Goal: Transaction & Acquisition: Purchase product/service

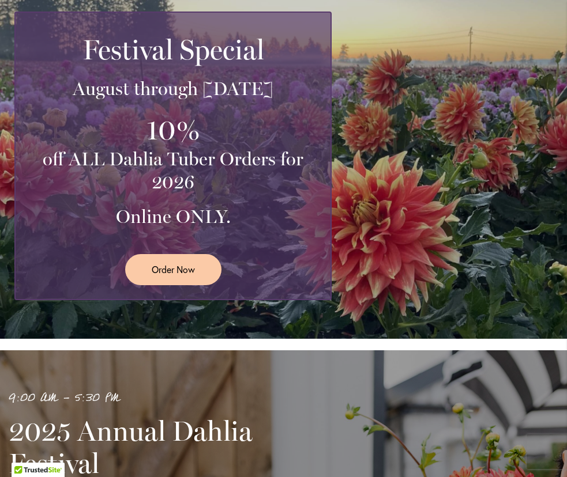
scroll to position [212, 0]
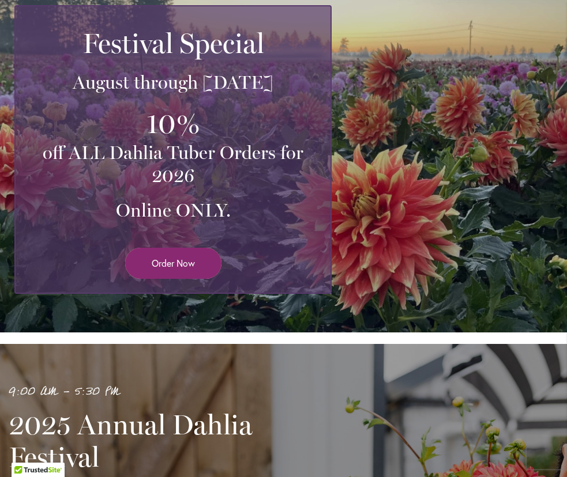
click at [169, 262] on span "Order Now" at bounding box center [173, 263] width 43 height 13
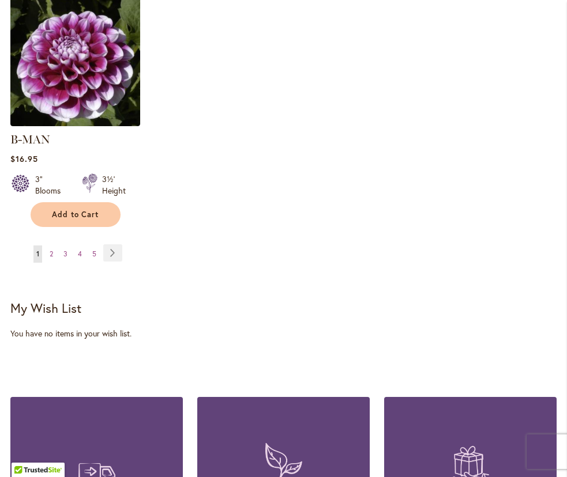
scroll to position [1609, 0]
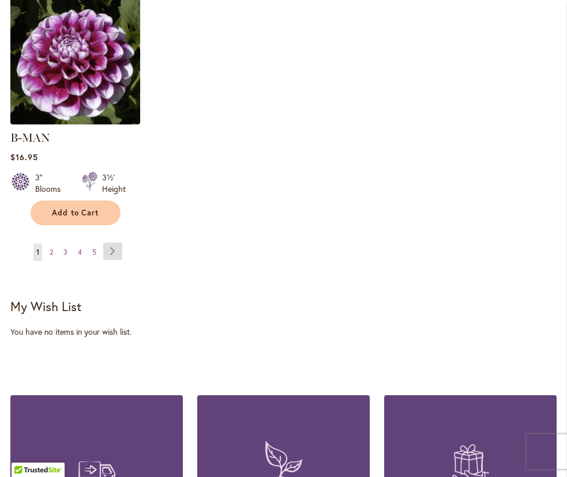
click at [112, 243] on link "Page Next" at bounding box center [112, 251] width 19 height 17
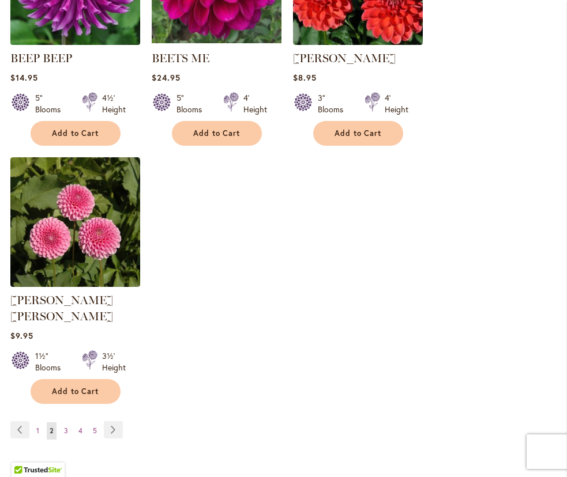
scroll to position [1437, 0]
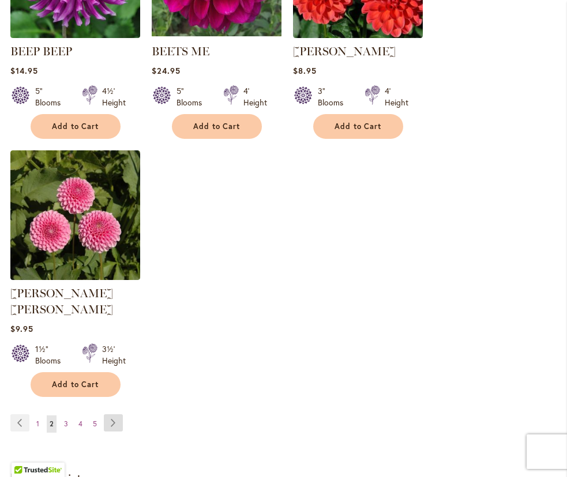
click at [115, 414] on link "Page Next" at bounding box center [113, 422] width 19 height 17
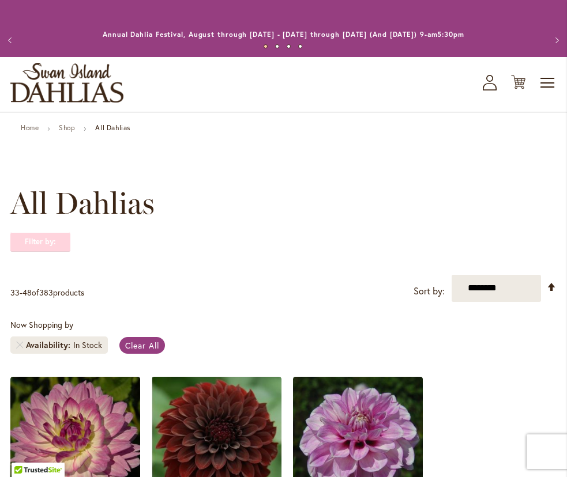
click at [55, 242] on strong "Filter by:" at bounding box center [40, 242] width 60 height 20
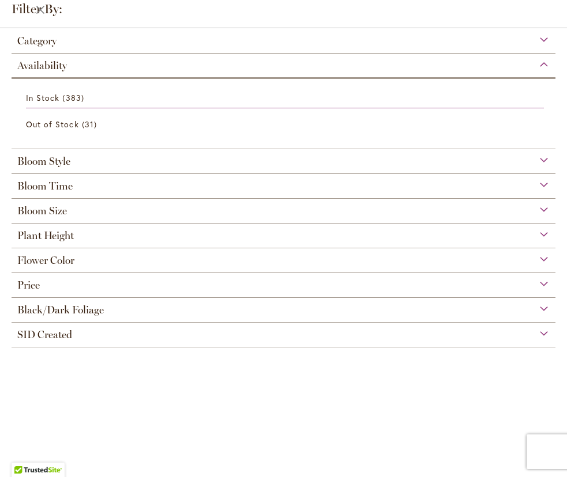
click at [544, 258] on div "Flower Color" at bounding box center [284, 257] width 544 height 18
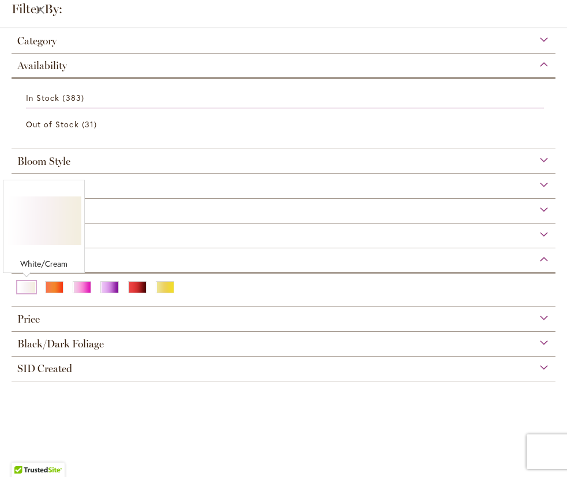
click at [24, 286] on div "White/Cream" at bounding box center [26, 287] width 18 height 12
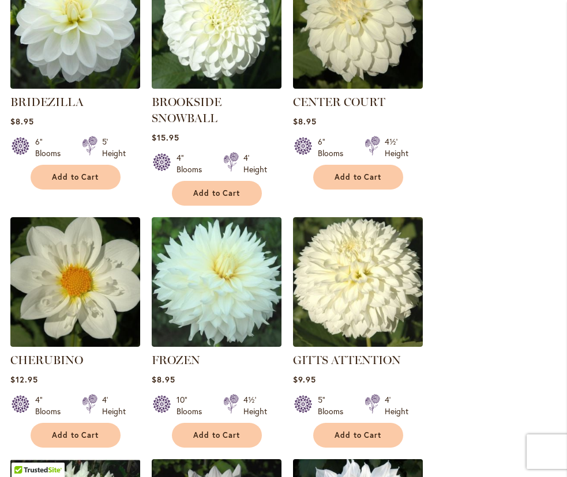
scroll to position [619, 0]
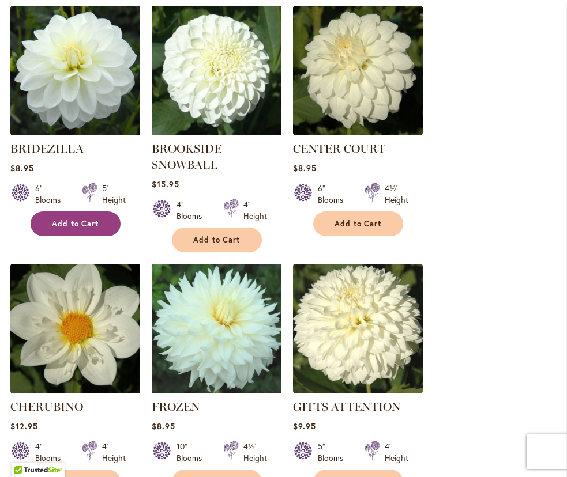
click at [72, 223] on span "Add to Cart" at bounding box center [75, 224] width 47 height 10
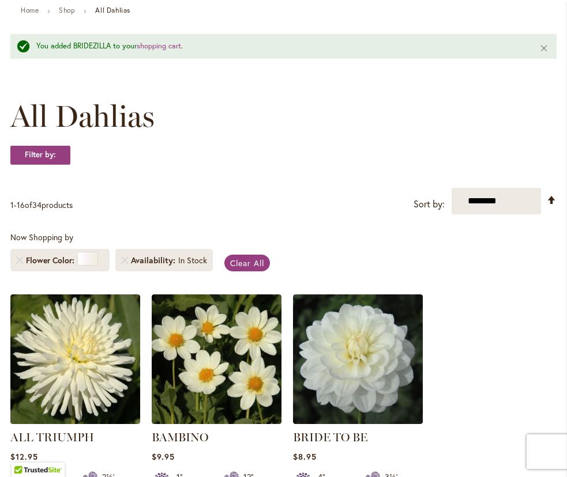
scroll to position [120, 0]
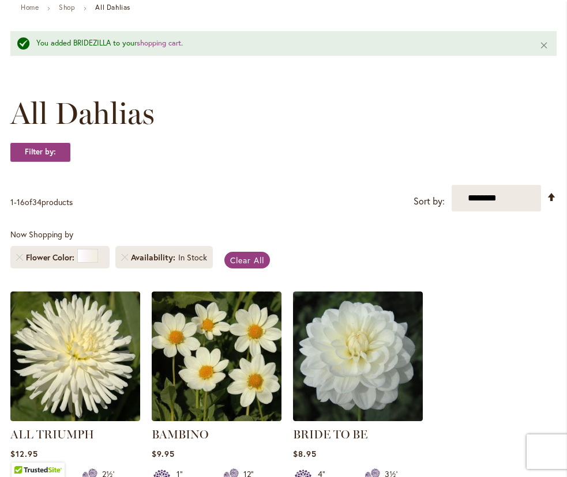
click at [173, 258] on span "Availability" at bounding box center [154, 258] width 47 height 12
click at [21, 257] on link "Remove Flower Color White/Cream" at bounding box center [19, 257] width 7 height 7
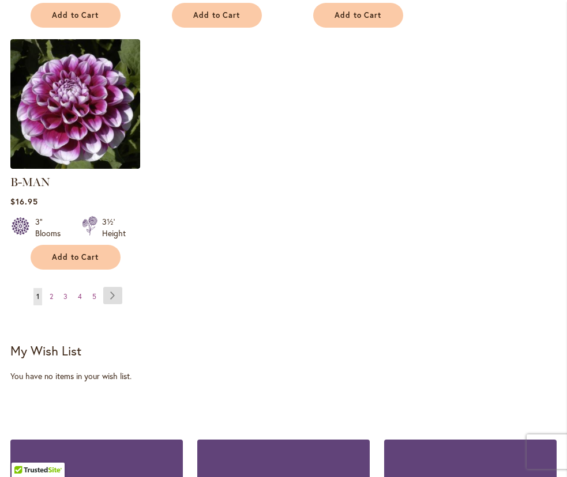
scroll to position [1566, 2]
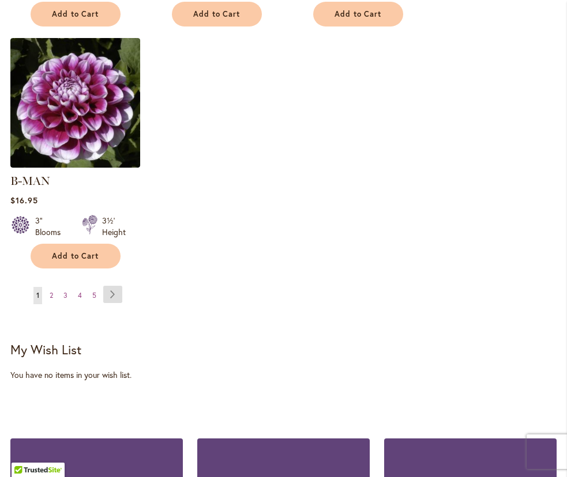
click at [111, 286] on link "Page Next" at bounding box center [112, 294] width 19 height 17
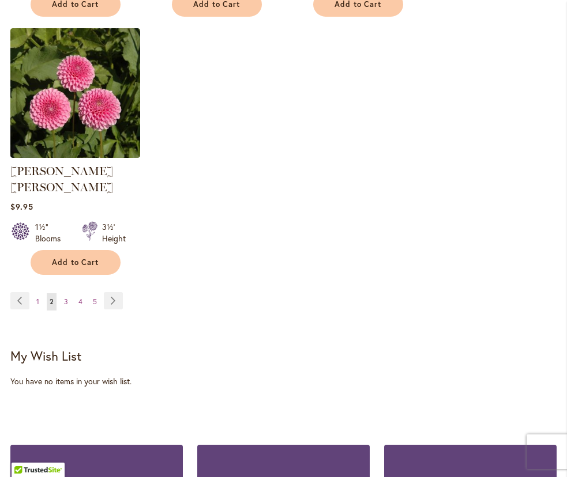
scroll to position [1561, 0]
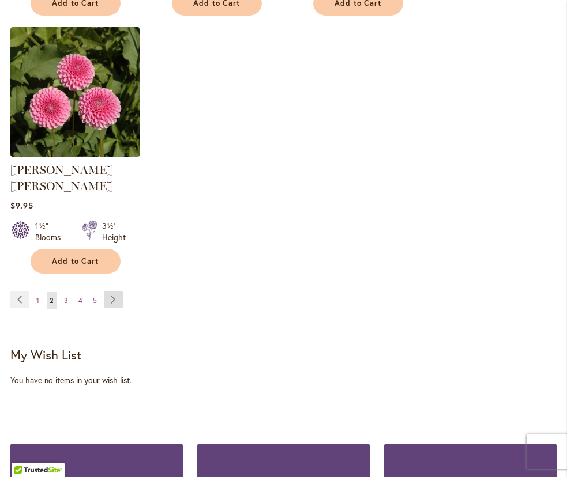
click at [113, 291] on link "Page Next" at bounding box center [113, 299] width 19 height 17
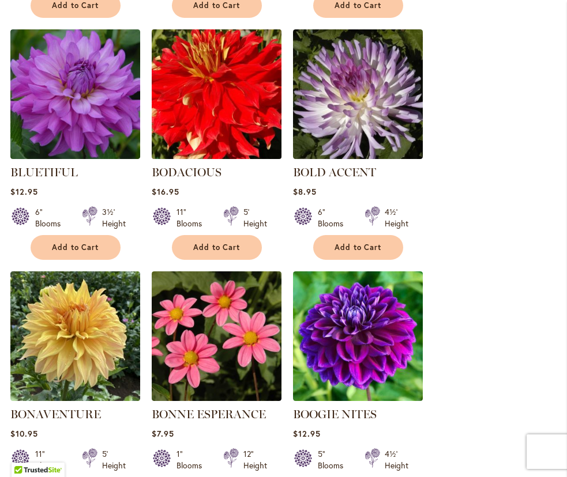
scroll to position [838, 0]
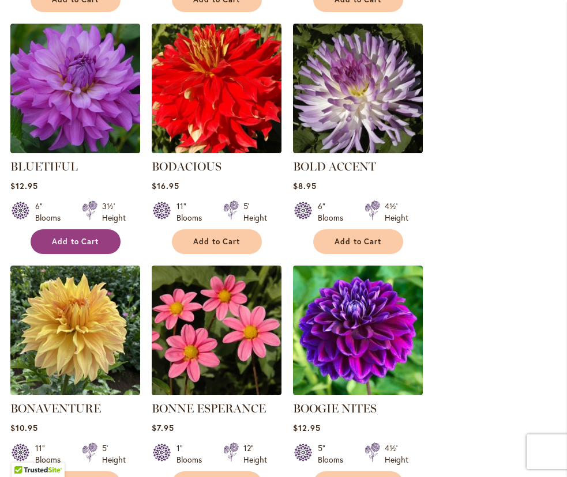
click at [88, 239] on span "Add to Cart" at bounding box center [75, 242] width 47 height 10
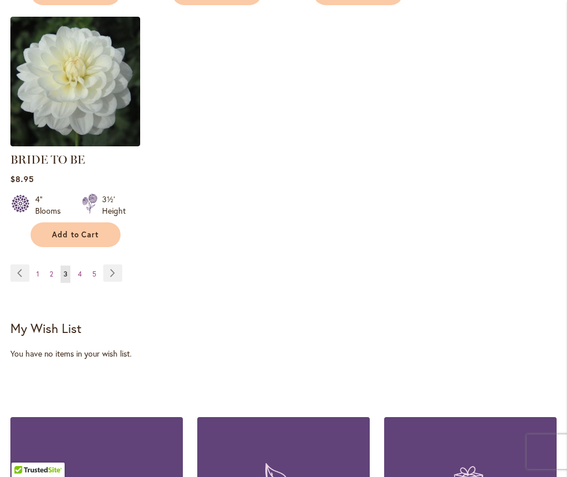
scroll to position [1603, 0]
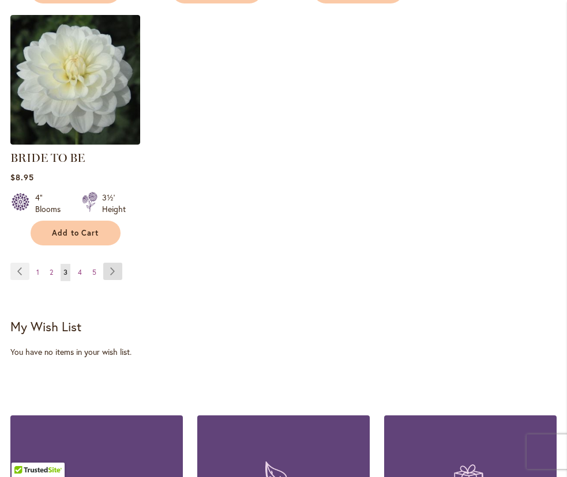
click at [115, 272] on link "Page Next" at bounding box center [112, 271] width 19 height 17
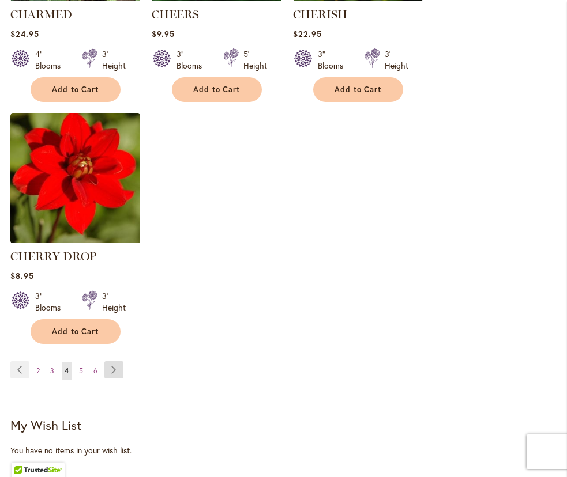
scroll to position [1493, 1]
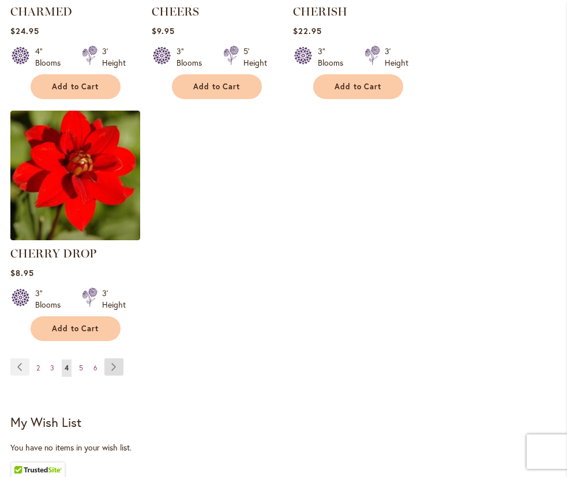
click at [114, 370] on link "Page Next" at bounding box center [113, 367] width 19 height 17
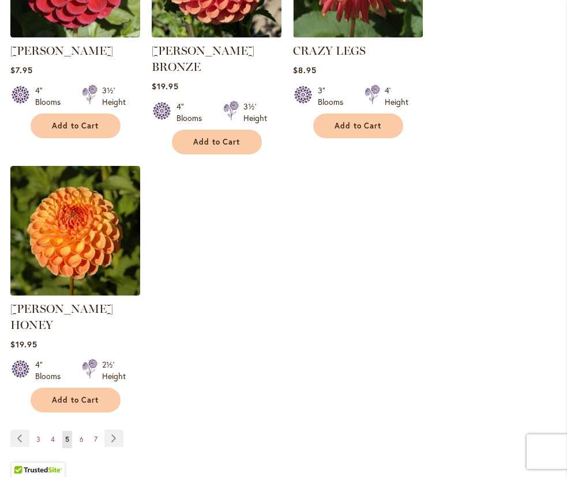
scroll to position [1486, 0]
click at [113, 430] on link "Page Next" at bounding box center [113, 438] width 19 height 17
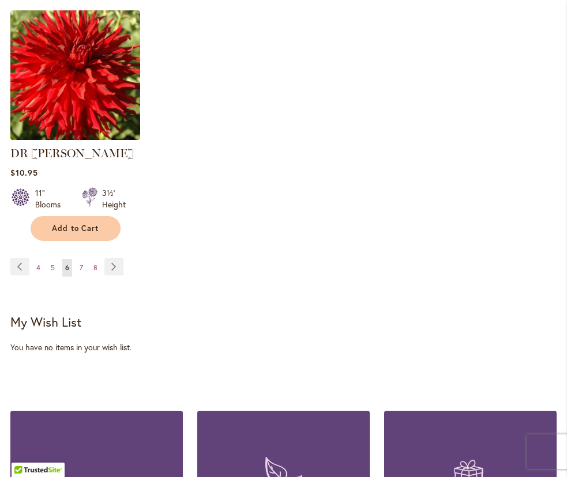
scroll to position [1627, 0]
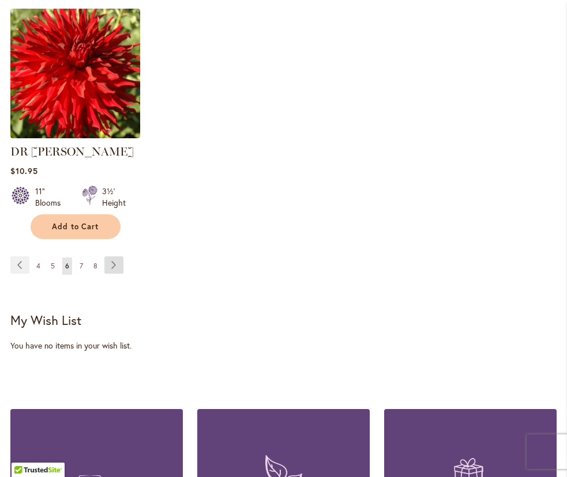
click at [114, 257] on link "Page Next" at bounding box center [113, 265] width 19 height 17
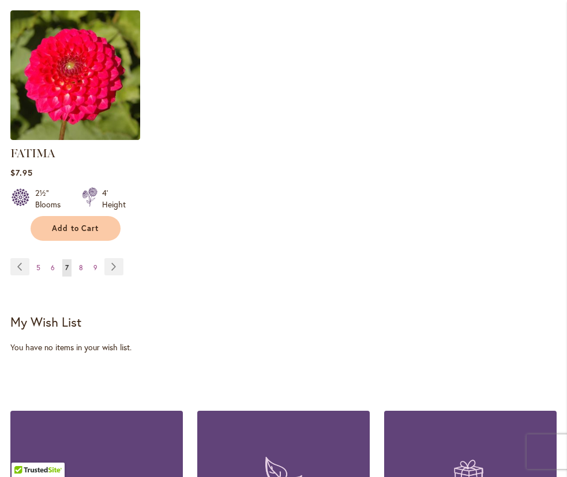
scroll to position [1607, 0]
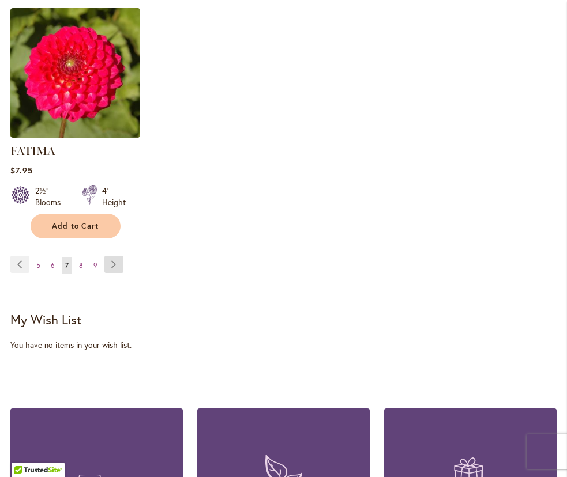
click at [115, 265] on link "Page Next" at bounding box center [113, 264] width 19 height 17
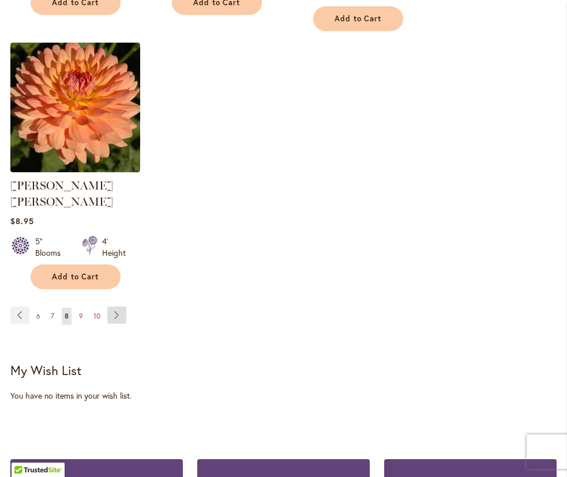
scroll to position [1610, 0]
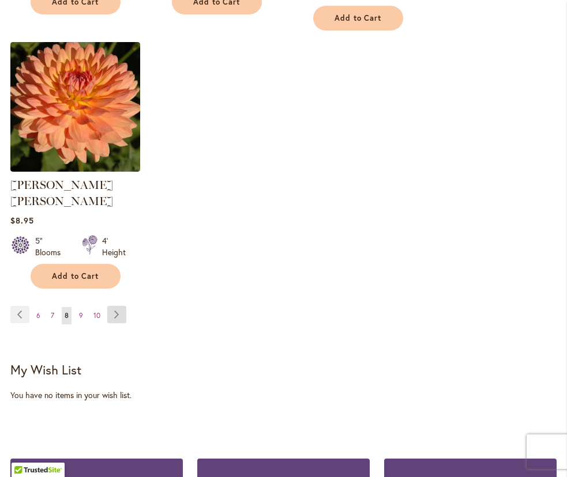
click at [118, 306] on link "Page Next" at bounding box center [116, 314] width 19 height 17
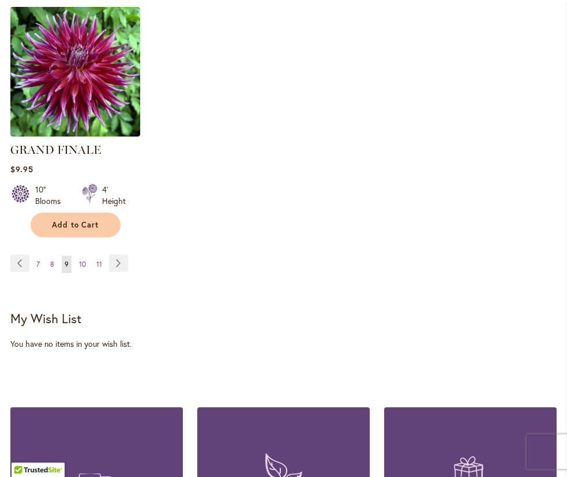
scroll to position [1628, 0]
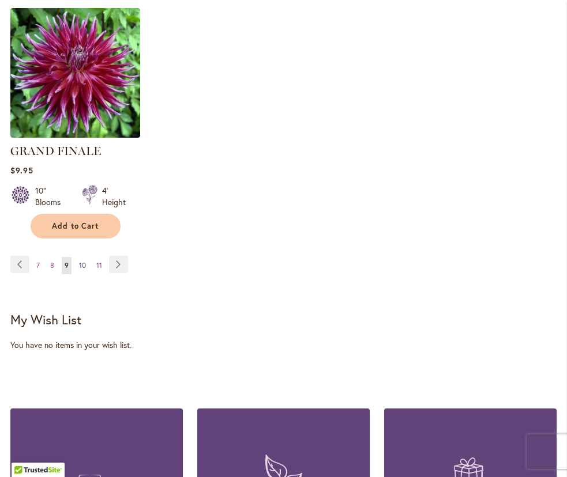
click at [81, 261] on span "10" at bounding box center [82, 265] width 7 height 9
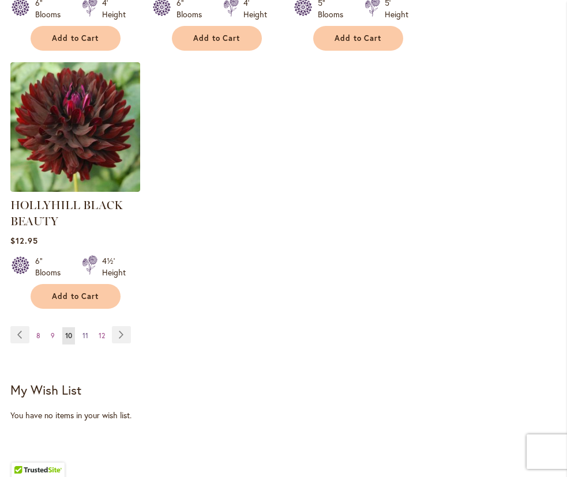
scroll to position [1570, 1]
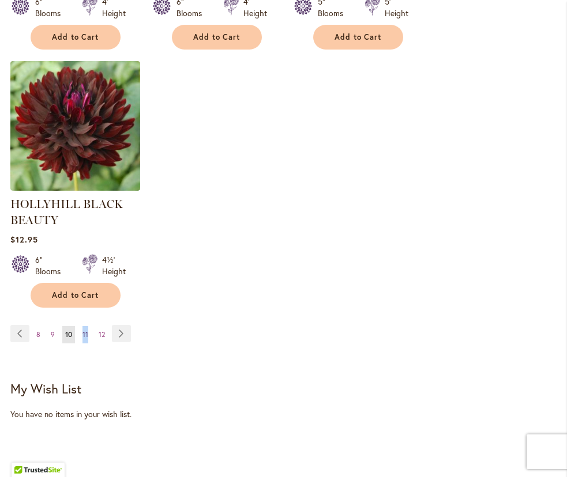
click at [85, 335] on span "11" at bounding box center [85, 334] width 6 height 9
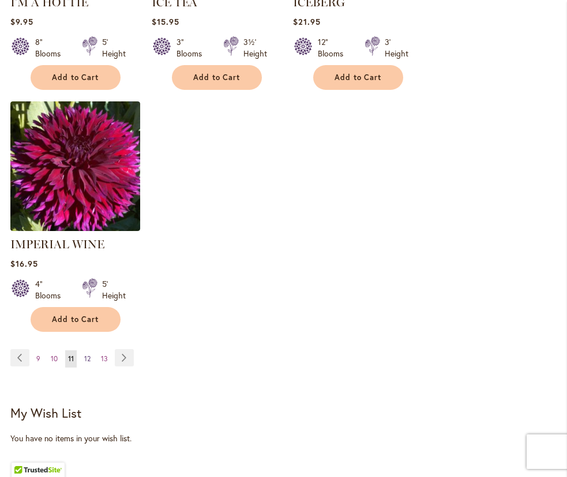
scroll to position [1505, 3]
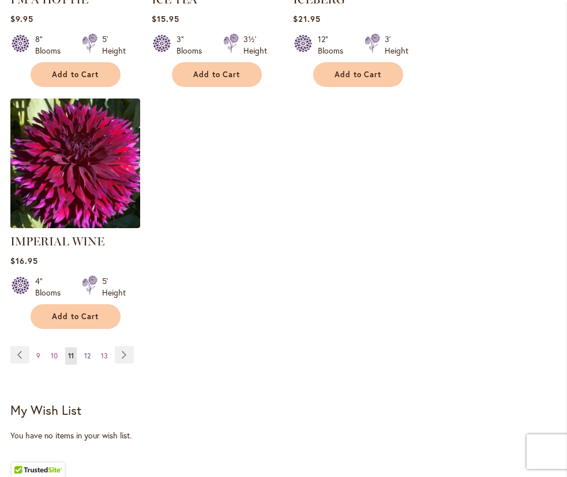
click at [86, 348] on link "Page 12" at bounding box center [87, 356] width 12 height 17
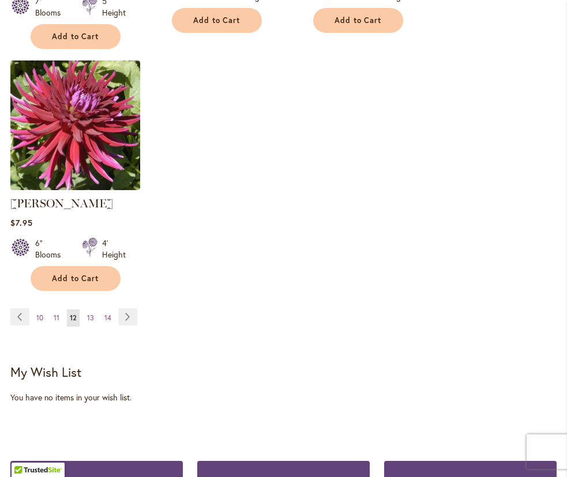
scroll to position [1589, 0]
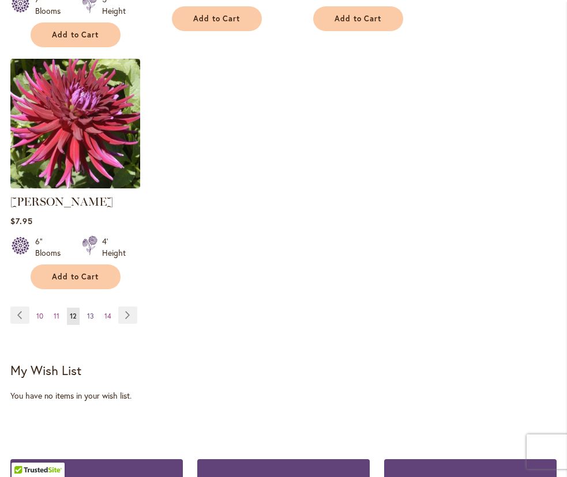
click at [90, 312] on span "13" at bounding box center [90, 316] width 7 height 9
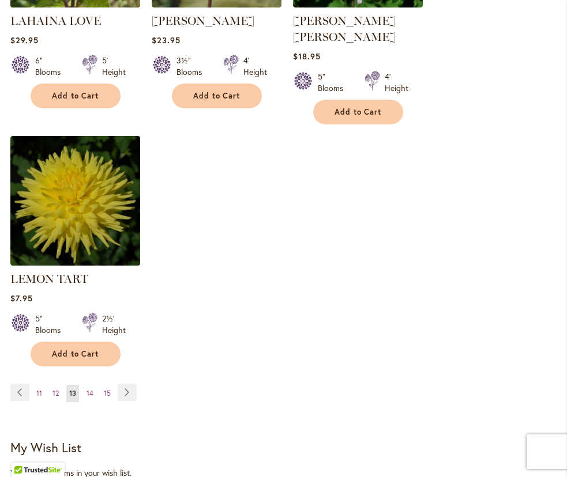
scroll to position [1486, 0]
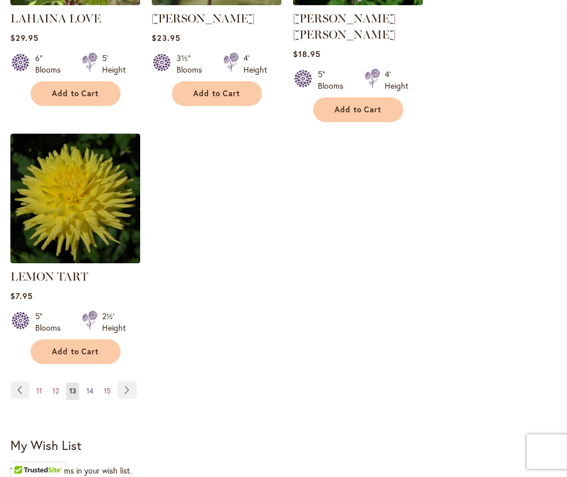
click at [91, 387] on span "14" at bounding box center [89, 391] width 7 height 9
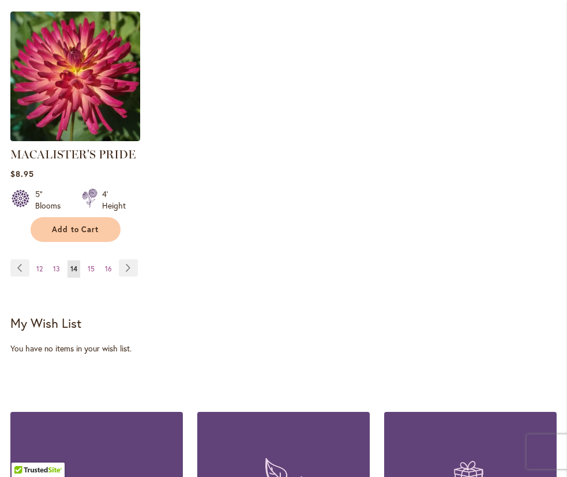
scroll to position [1610, 0]
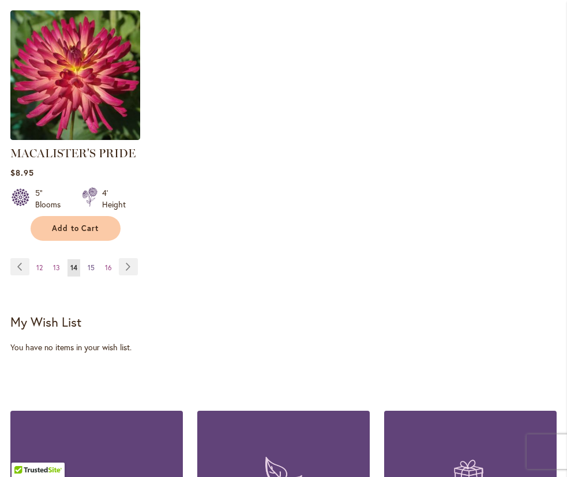
click at [92, 263] on span "15" at bounding box center [91, 267] width 7 height 9
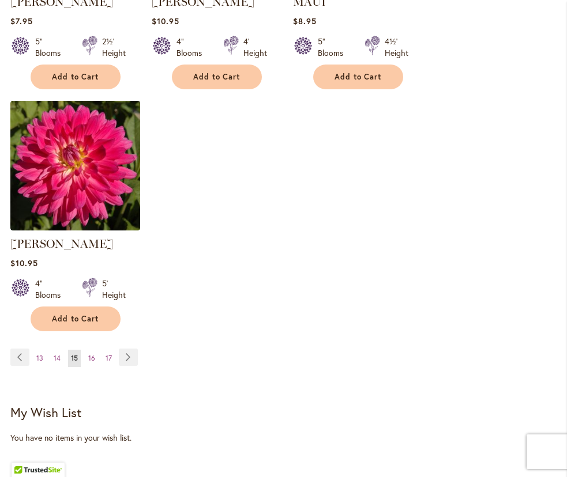
scroll to position [1520, 0]
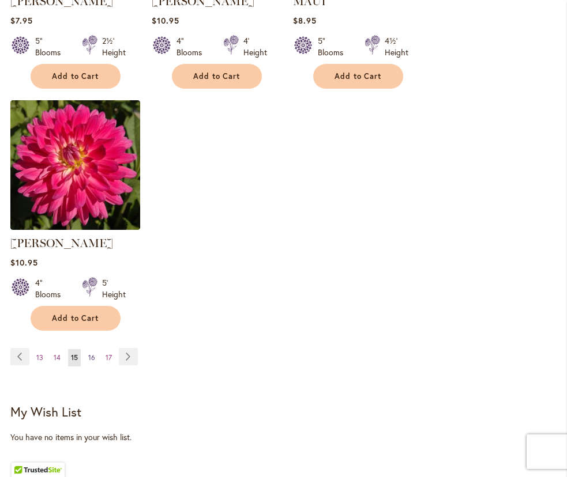
click at [92, 353] on span "16" at bounding box center [91, 357] width 7 height 9
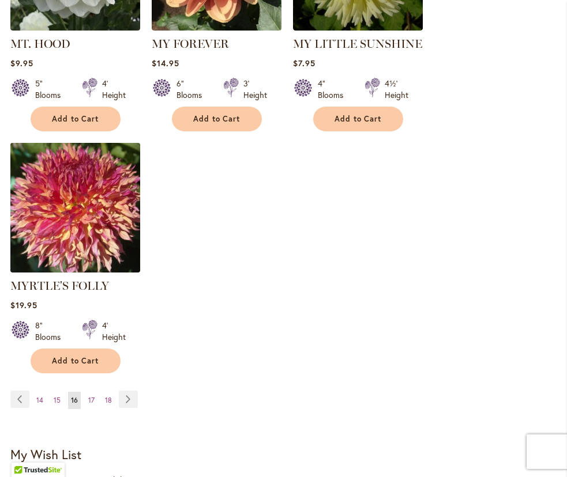
scroll to position [1480, 0]
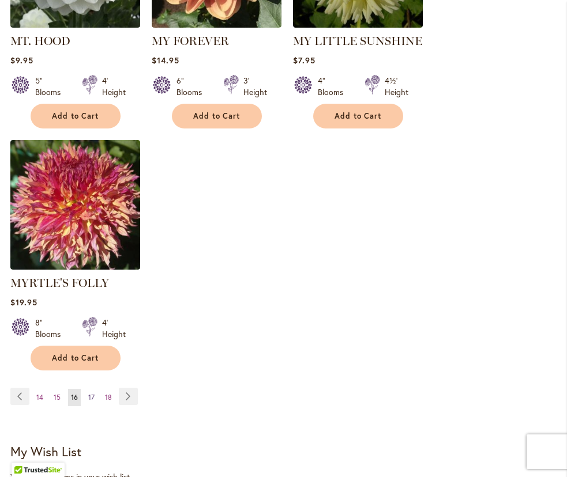
click at [92, 393] on span "17" at bounding box center [91, 397] width 6 height 9
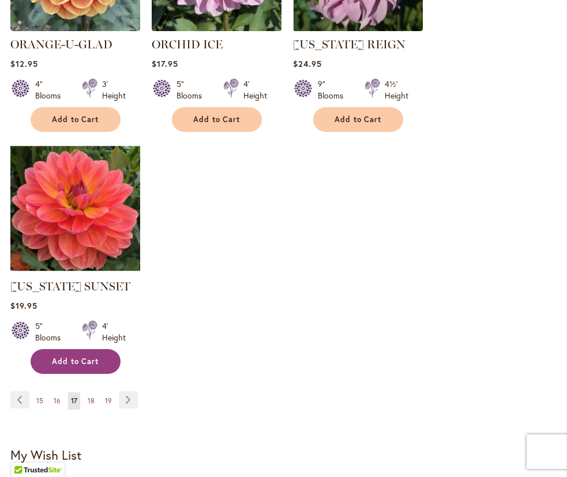
scroll to position [1444, 0]
click at [69, 361] on span "Add to Cart" at bounding box center [75, 362] width 47 height 10
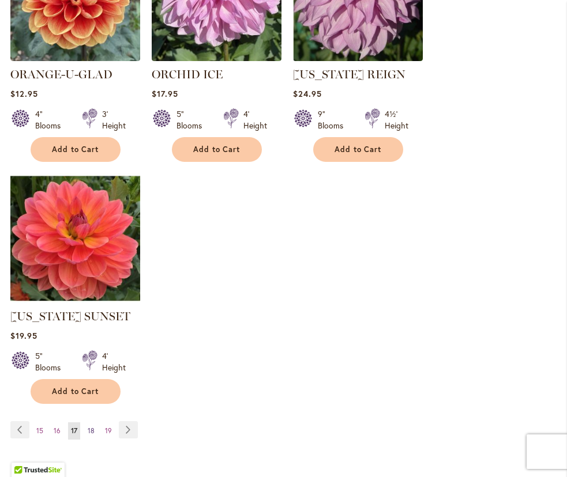
click at [92, 429] on span "18" at bounding box center [91, 431] width 7 height 9
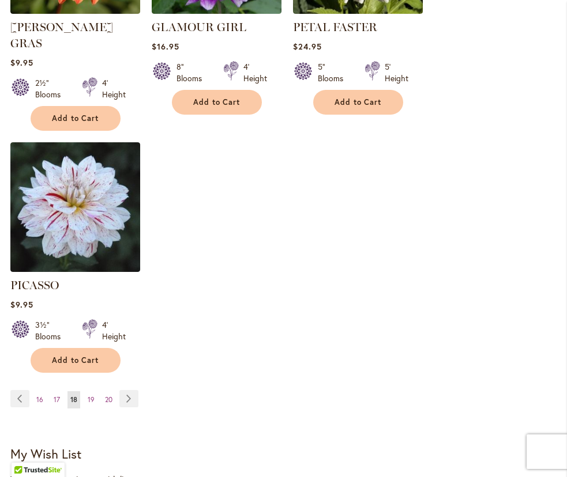
scroll to position [1481, 0]
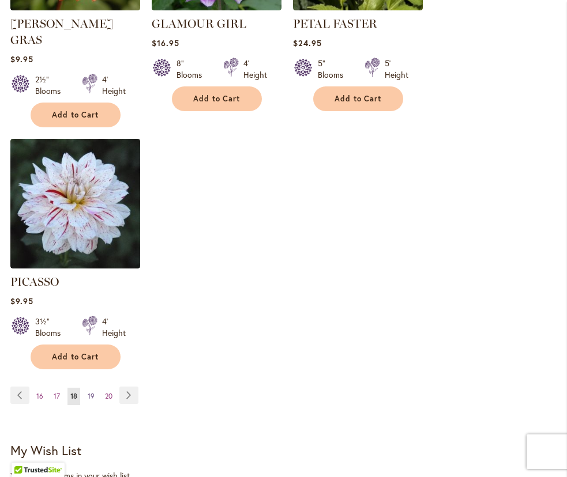
click at [89, 392] on span "19" at bounding box center [91, 396] width 7 height 9
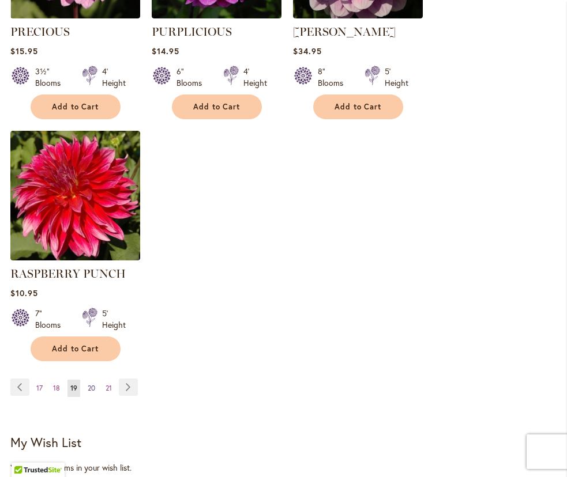
scroll to position [1489, 1]
click at [89, 384] on span "20" at bounding box center [91, 388] width 7 height 9
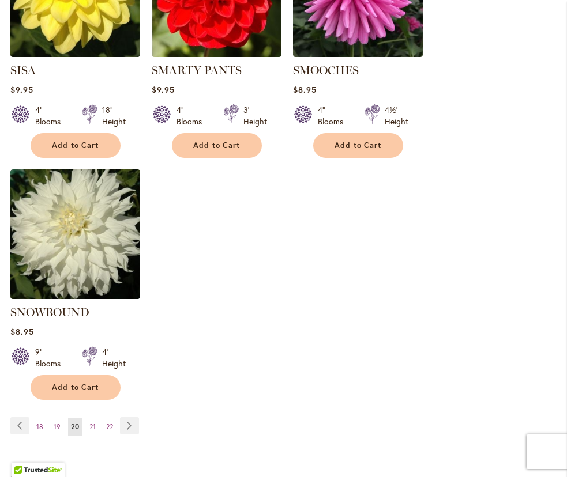
scroll to position [1437, 0]
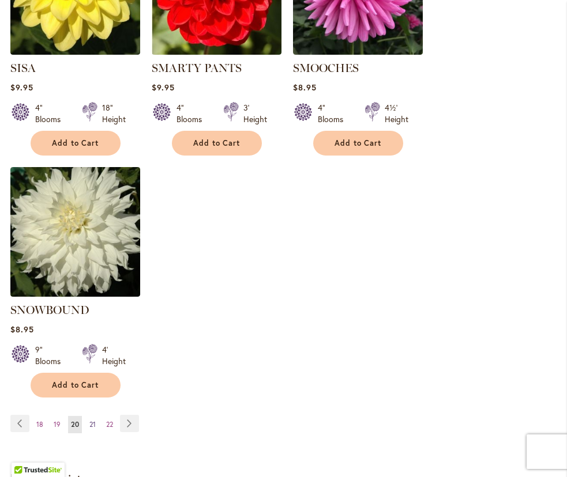
click at [93, 420] on span "21" at bounding box center [92, 424] width 6 height 9
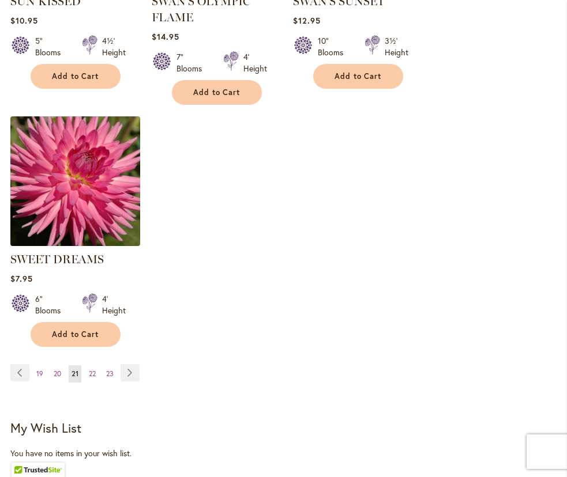
scroll to position [1494, 0]
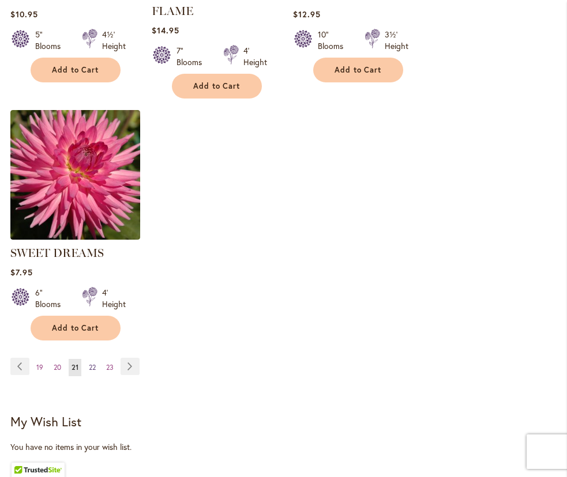
click at [93, 368] on span "22" at bounding box center [92, 367] width 7 height 9
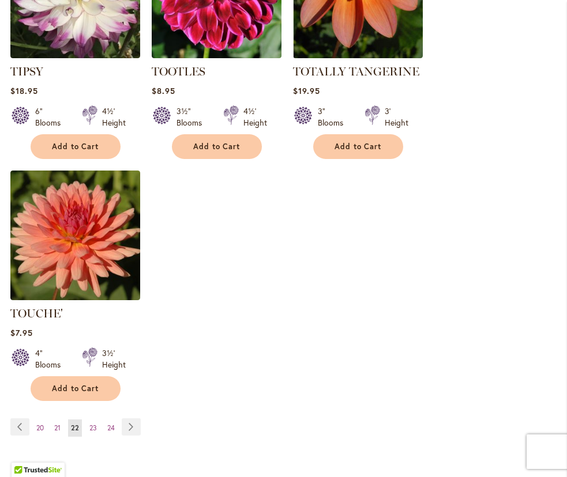
scroll to position [1435, 0]
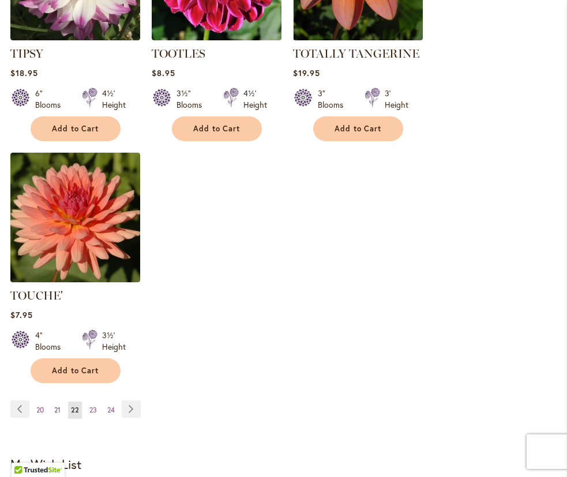
click at [57, 412] on span "21" at bounding box center [57, 410] width 6 height 9
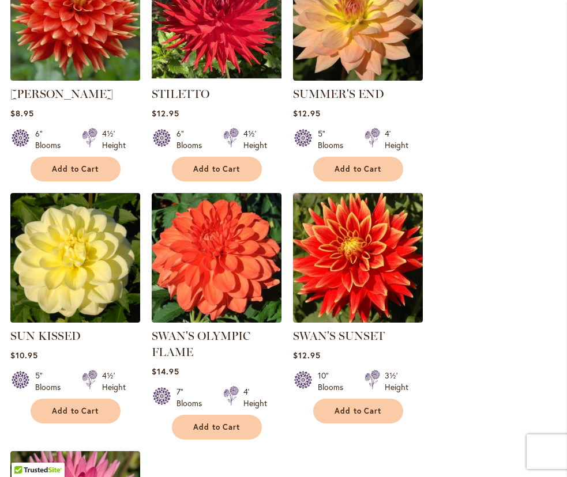
scroll to position [1152, 0]
click at [218, 425] on span "Add to Cart" at bounding box center [216, 428] width 47 height 10
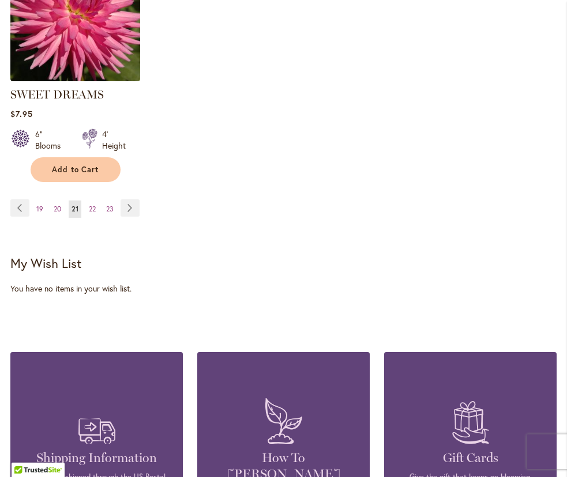
scroll to position [1690, 0]
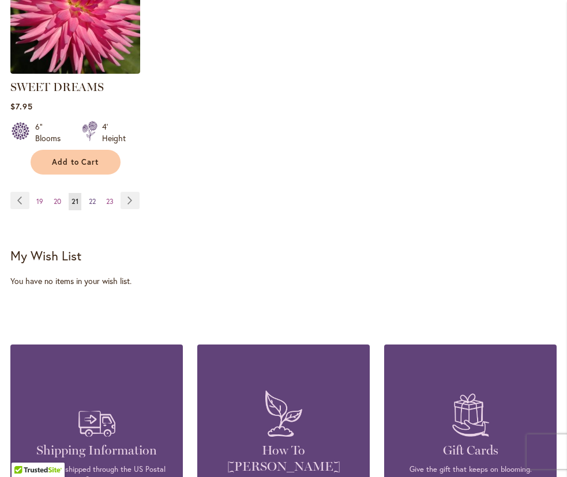
click at [93, 202] on span "22" at bounding box center [92, 201] width 7 height 9
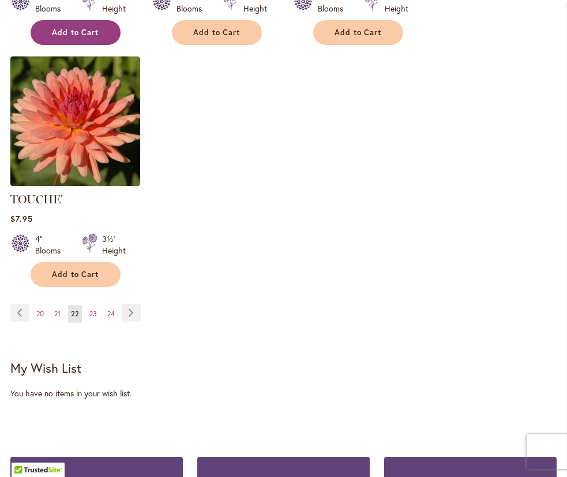
scroll to position [1532, 0]
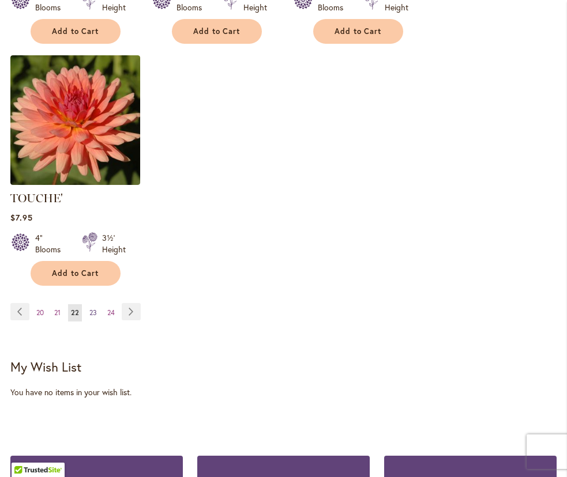
click at [95, 313] on span "23" at bounding box center [92, 312] width 7 height 9
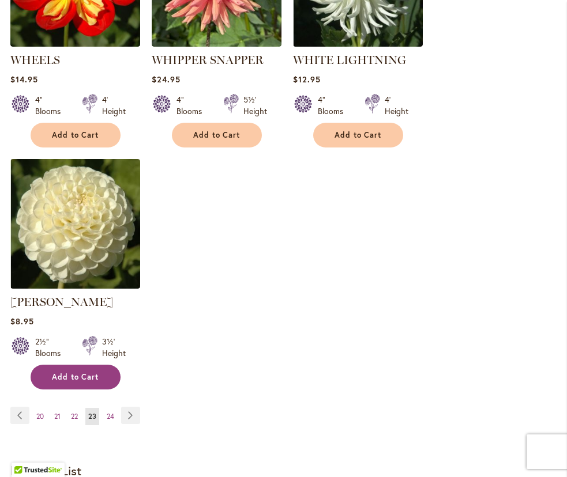
scroll to position [1445, 0]
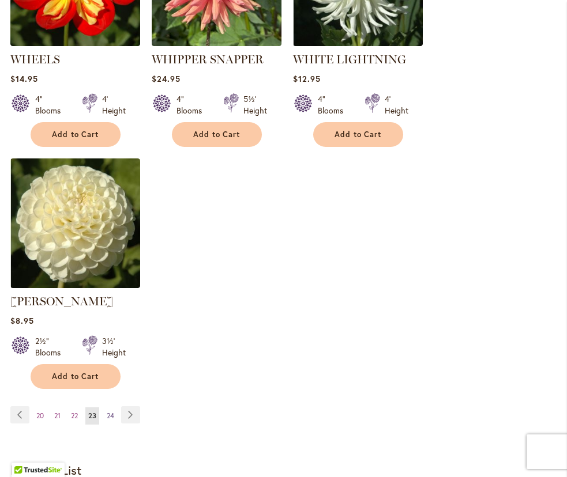
click at [112, 412] on span "24" at bounding box center [110, 416] width 7 height 9
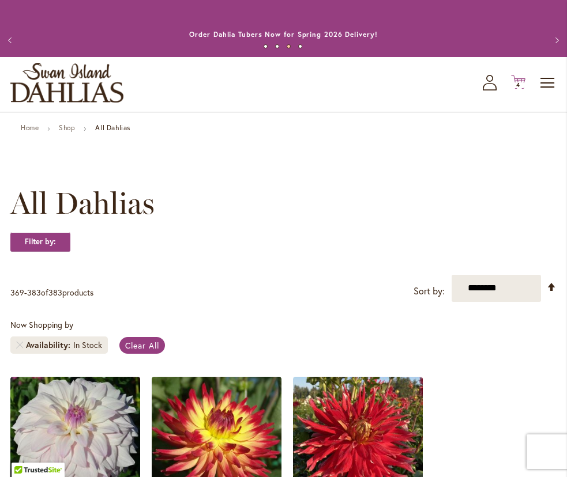
click at [519, 81] on icon "Cart .cls-1 { fill: #231f20; }" at bounding box center [518, 82] width 14 height 14
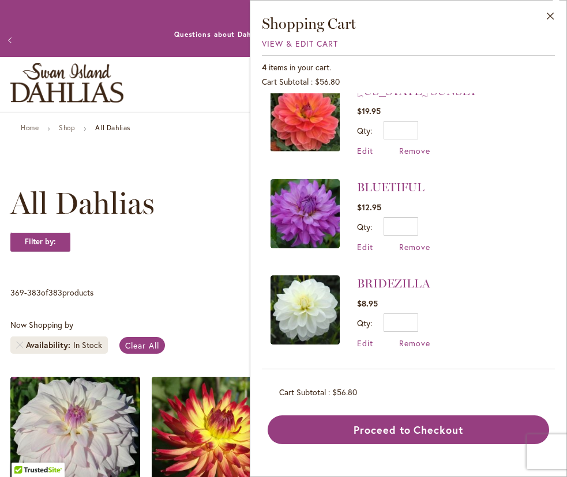
scroll to position [115, 0]
click at [414, 323] on input "*" at bounding box center [400, 323] width 35 height 18
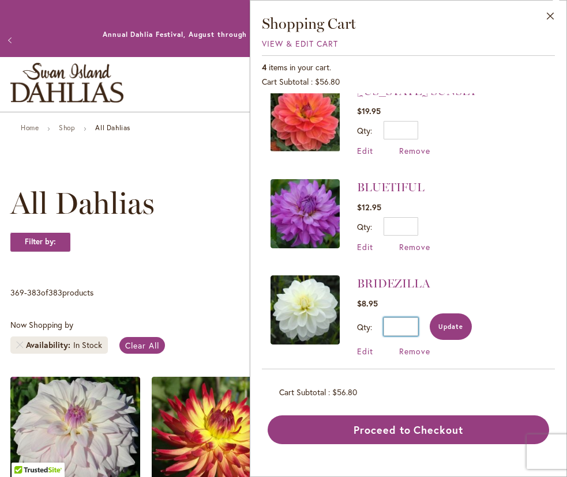
type input "*"
click at [455, 325] on span "Update" at bounding box center [450, 327] width 25 height 8
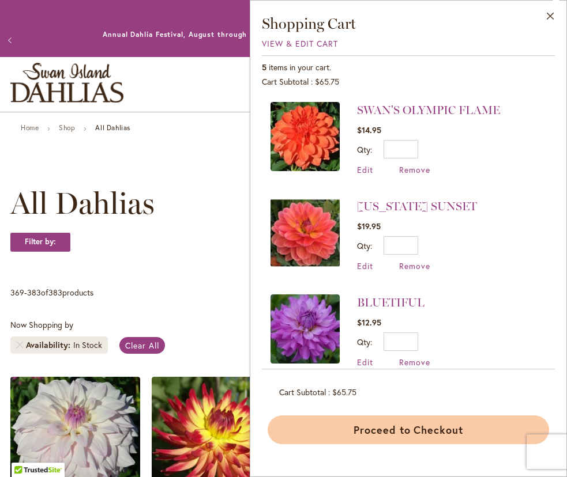
click at [417, 431] on button "Proceed to Checkout" at bounding box center [407, 430] width 281 height 29
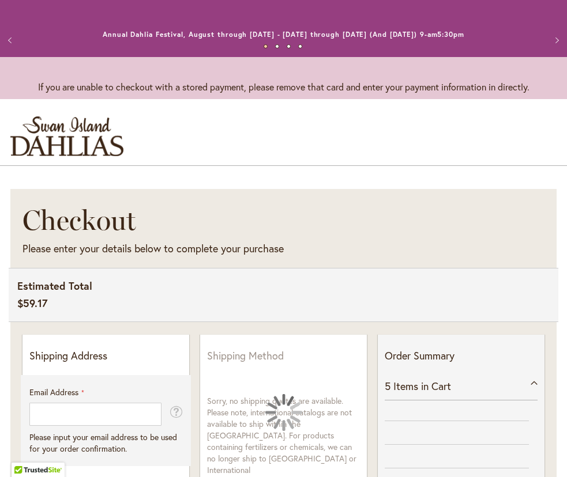
select select "**"
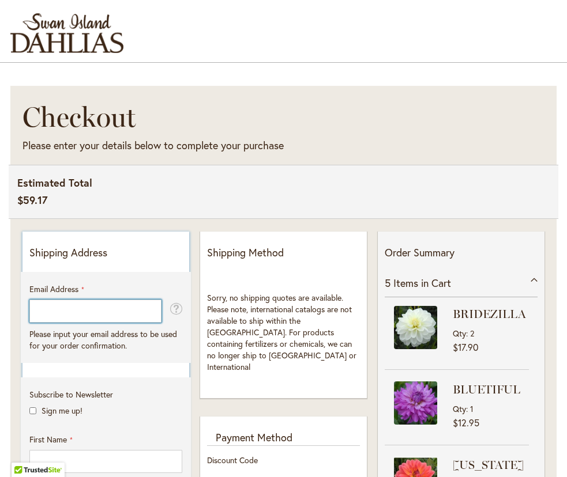
scroll to position [103, 0]
type input "**********"
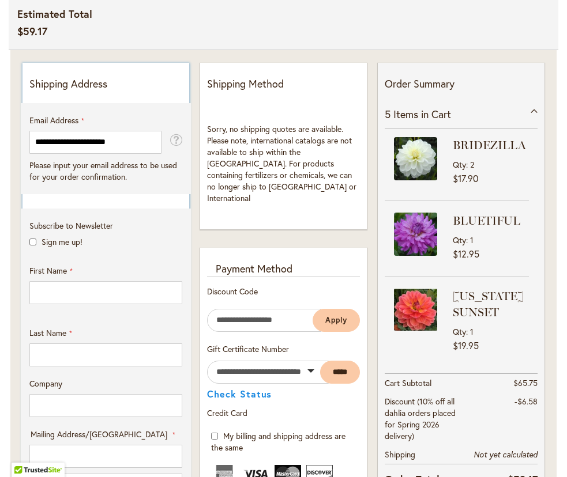
scroll to position [273, 0]
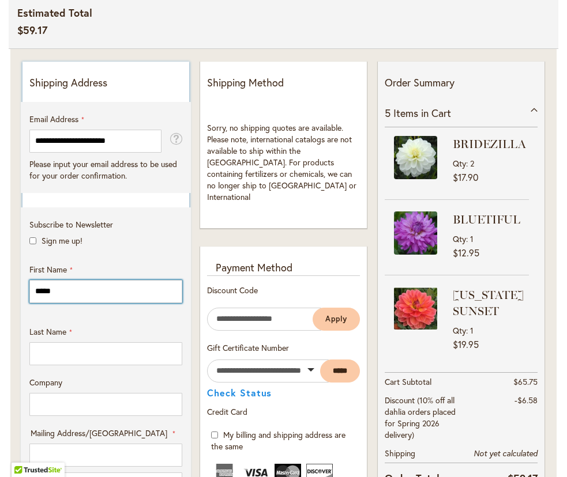
type input "*****"
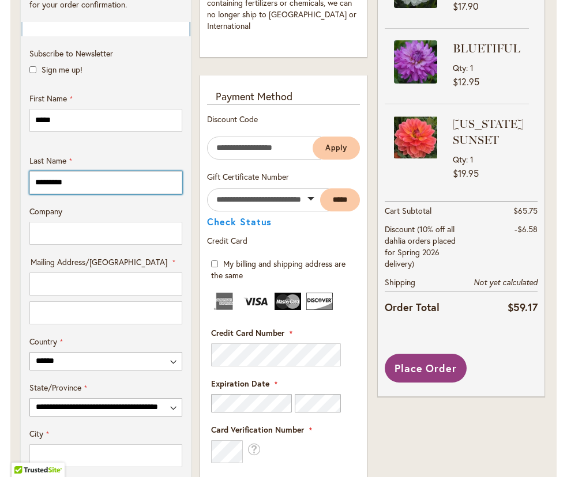
scroll to position [445, 0]
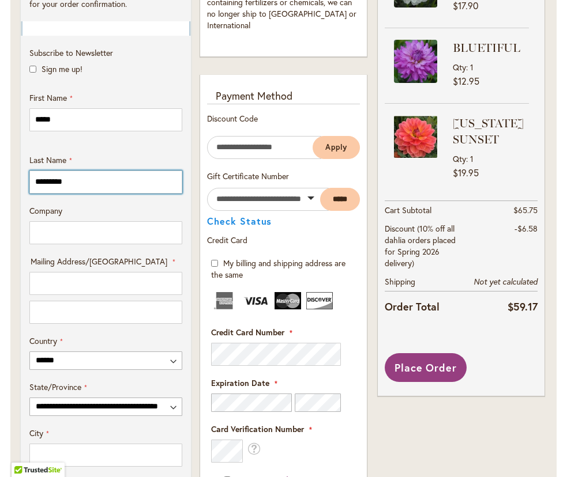
type input "*********"
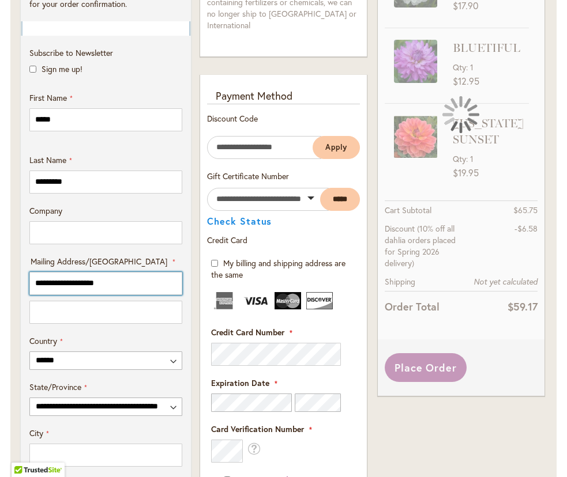
type input "**********"
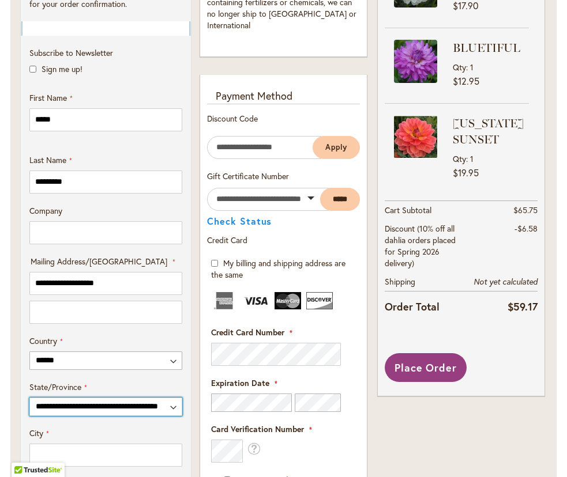
select select "**"
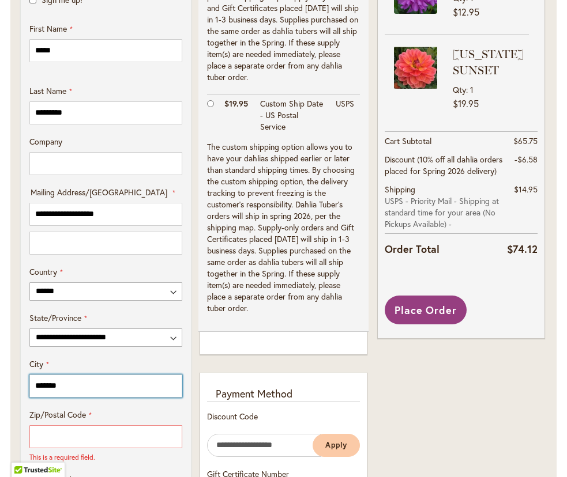
scroll to position [514, 0]
type input "*******"
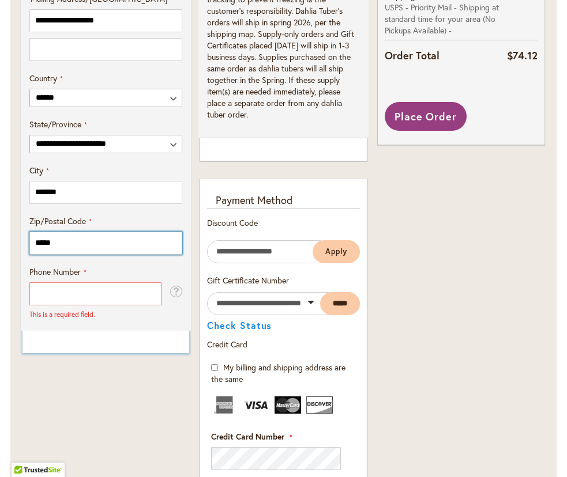
scroll to position [710, 0]
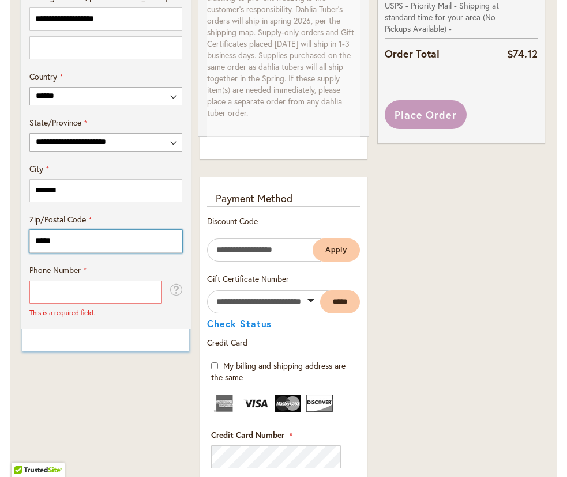
type input "*****"
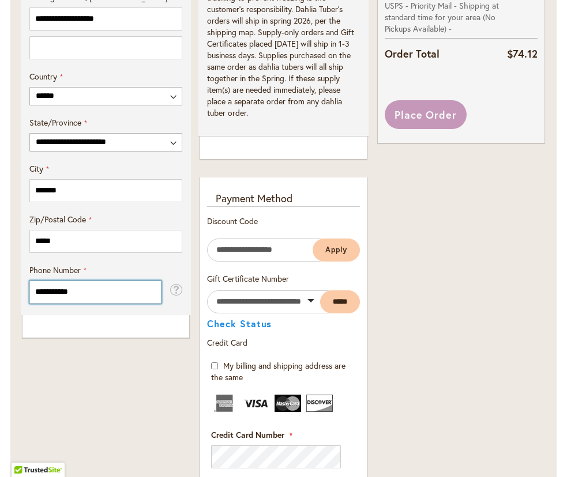
type input "**********"
click at [96, 394] on div "**********" at bounding box center [105, 242] width 177 height 1242
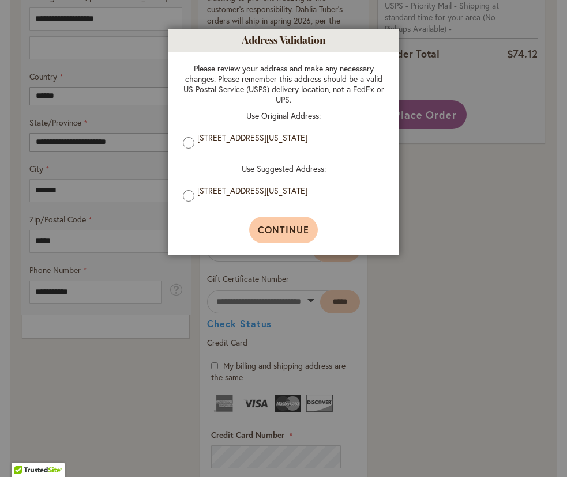
click at [288, 229] on span "Continue" at bounding box center [283, 230] width 51 height 12
type input "**********"
type input "*******"
type input "**********"
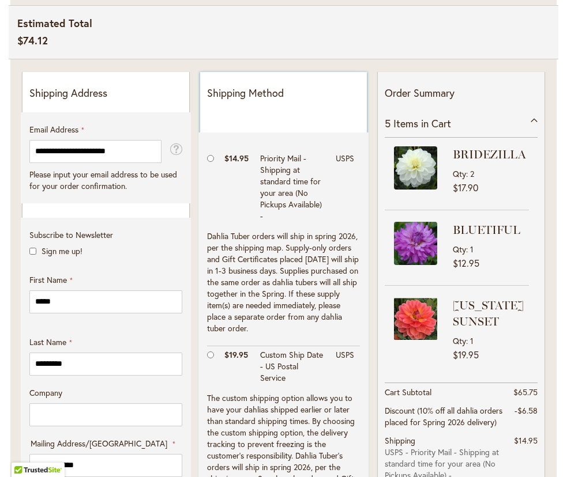
scroll to position [262, 0]
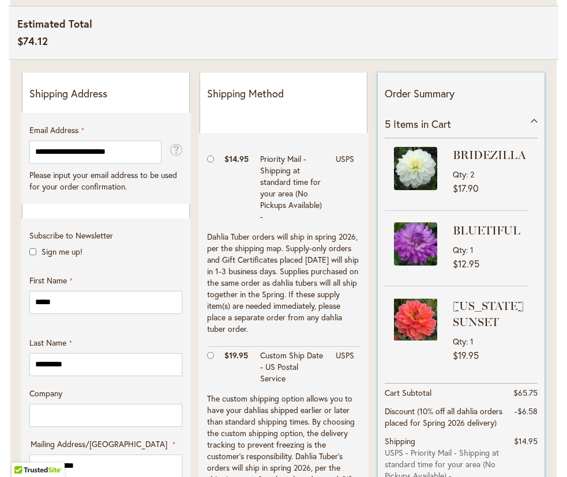
click at [534, 118] on div "5 Items in Cart" at bounding box center [461, 124] width 153 height 28
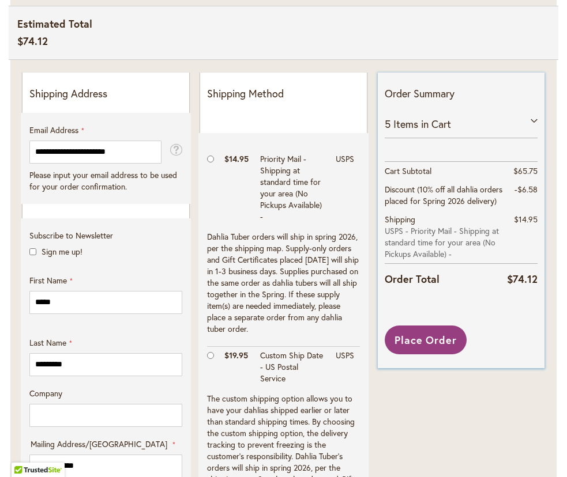
click at [439, 126] on span "Items in Cart" at bounding box center [422, 124] width 58 height 14
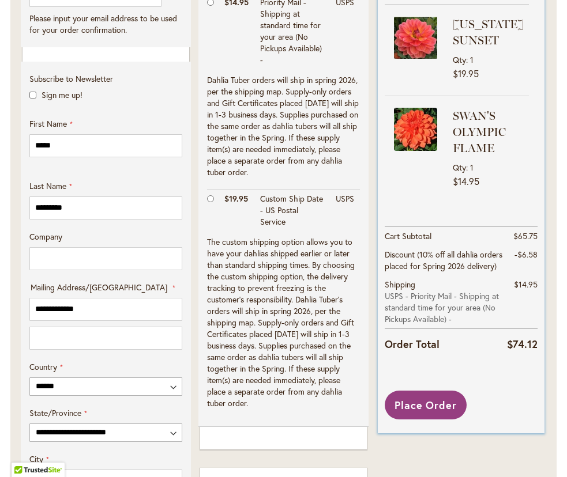
scroll to position [420, 0]
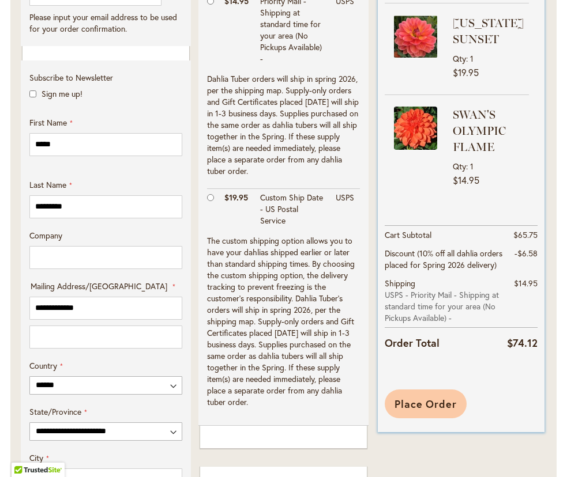
click at [431, 402] on span "Place Order" at bounding box center [425, 404] width 63 height 14
